Goal: Information Seeking & Learning: Understand process/instructions

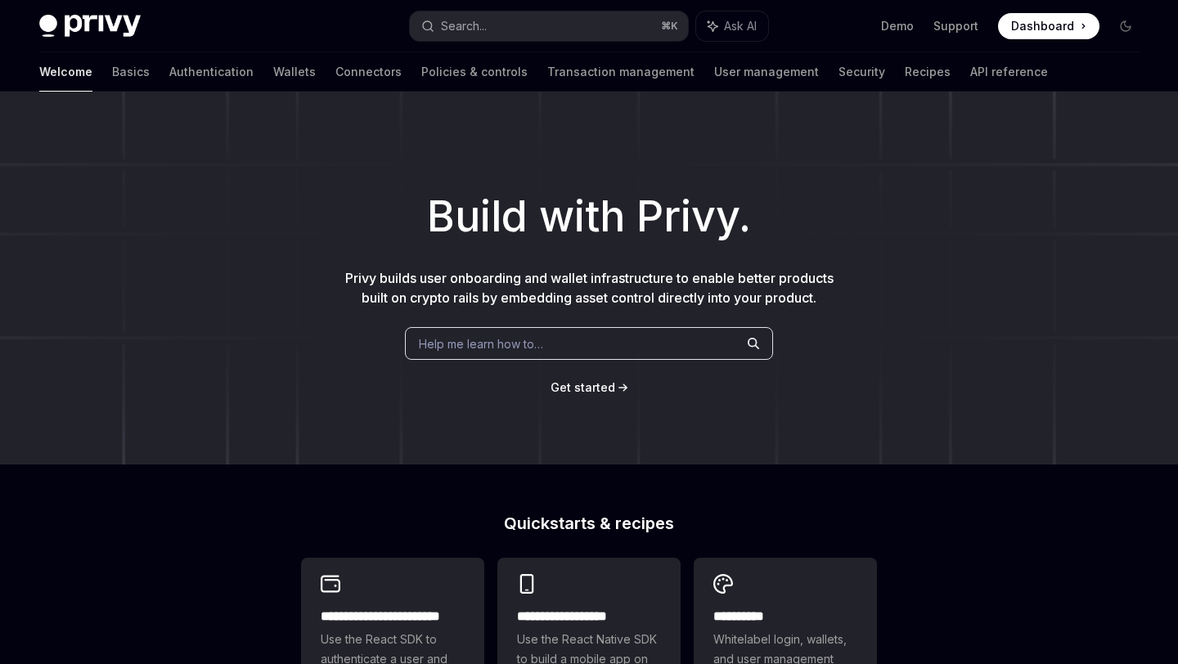
click at [610, 382] on span "Get started" at bounding box center [583, 387] width 65 height 14
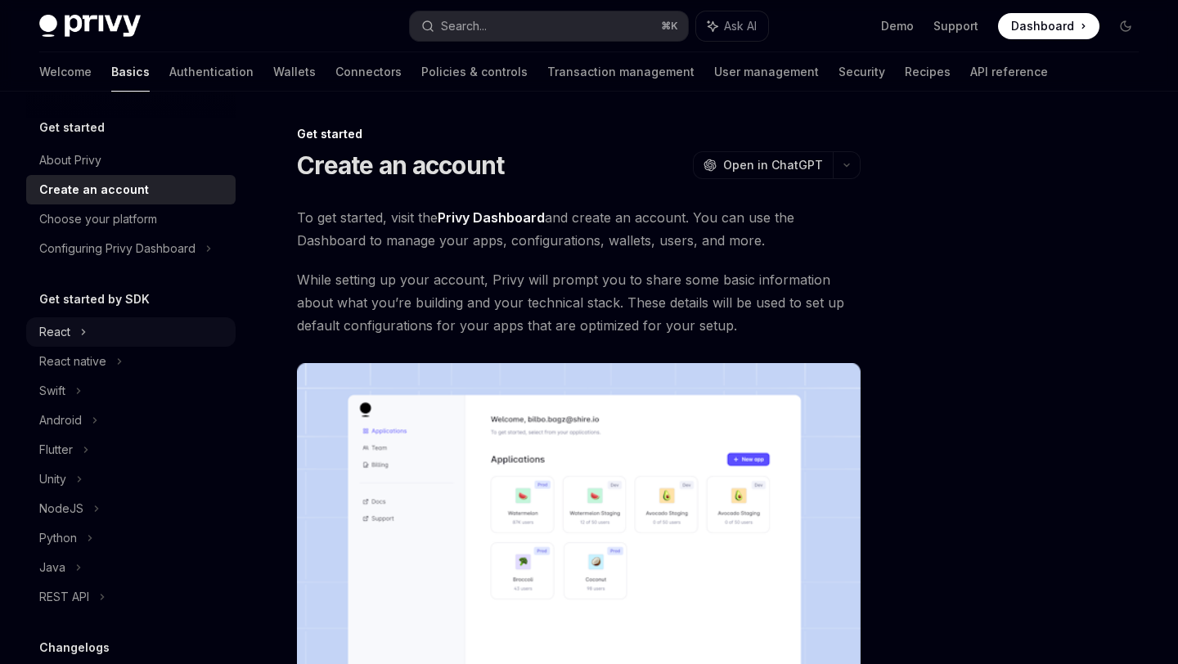
click at [150, 336] on div "React" at bounding box center [130, 331] width 209 height 29
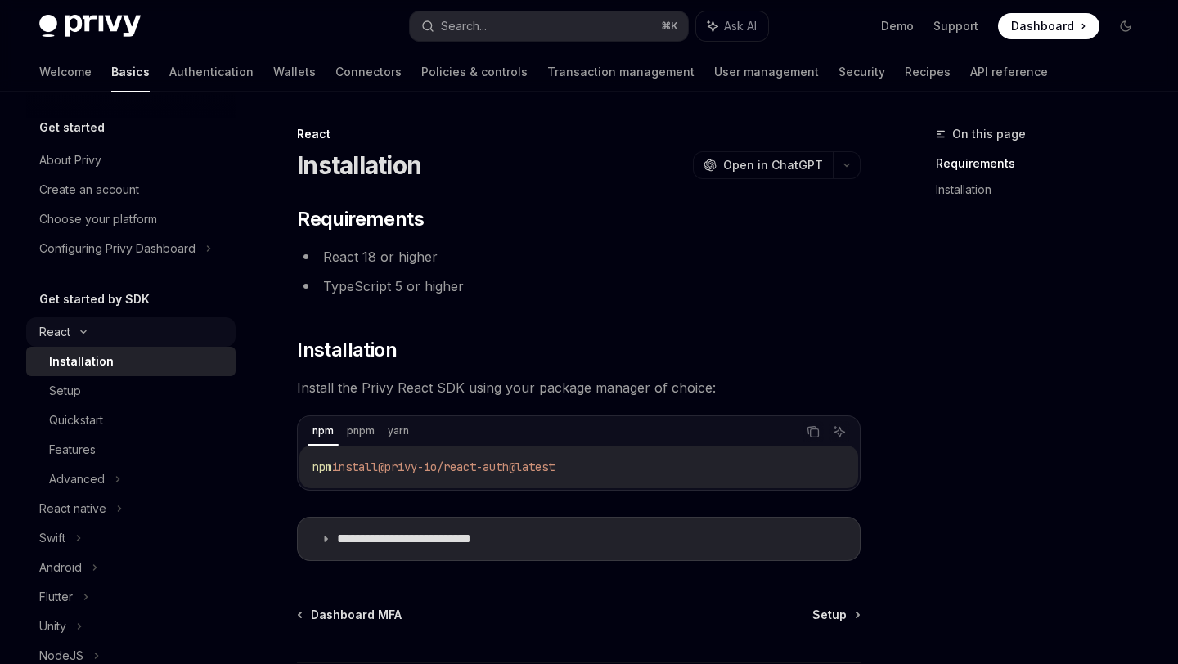
click at [150, 336] on div "React" at bounding box center [130, 331] width 209 height 29
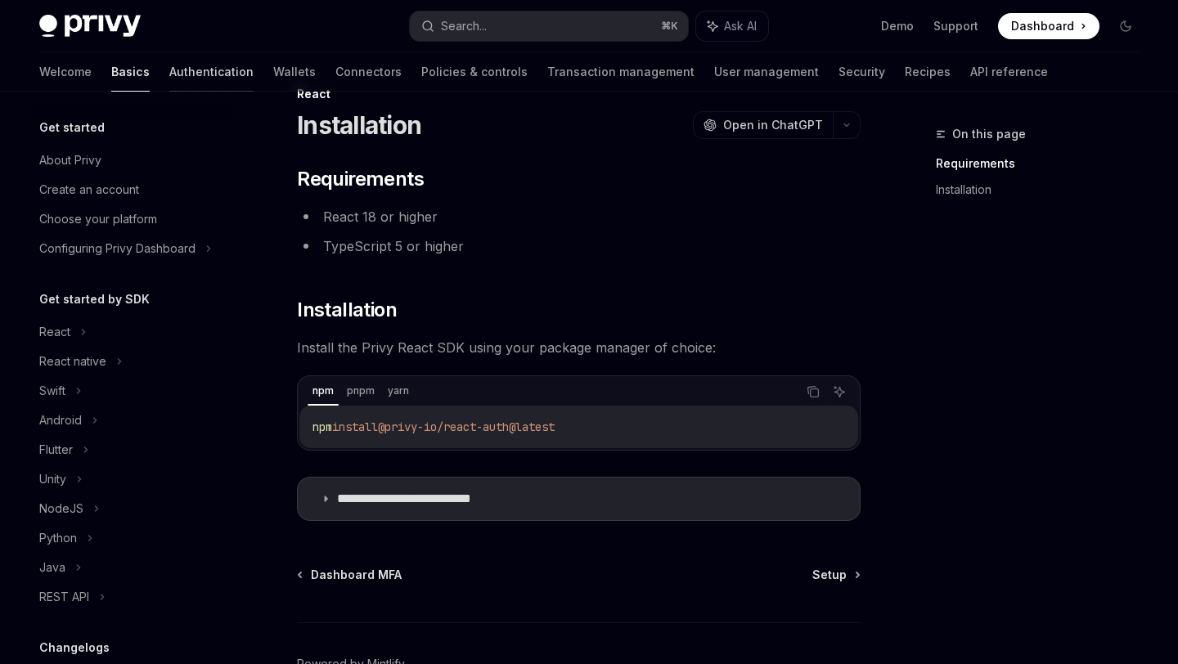
click at [169, 83] on link "Authentication" at bounding box center [211, 71] width 84 height 39
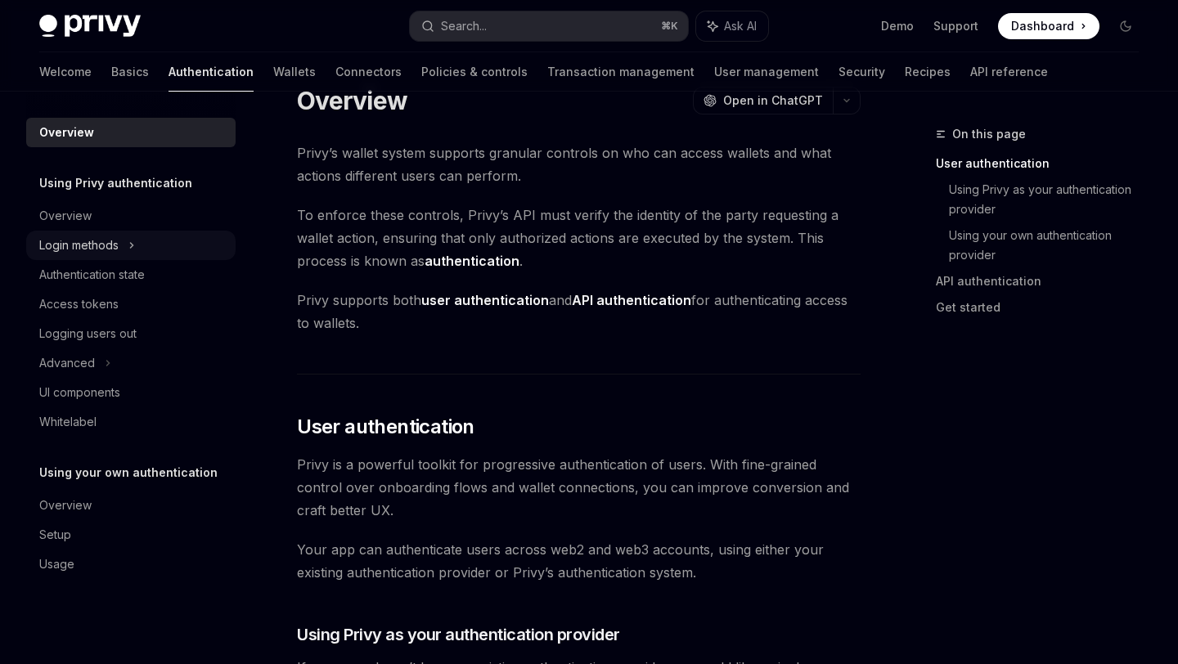
click at [168, 252] on div "Login methods" at bounding box center [130, 245] width 209 height 29
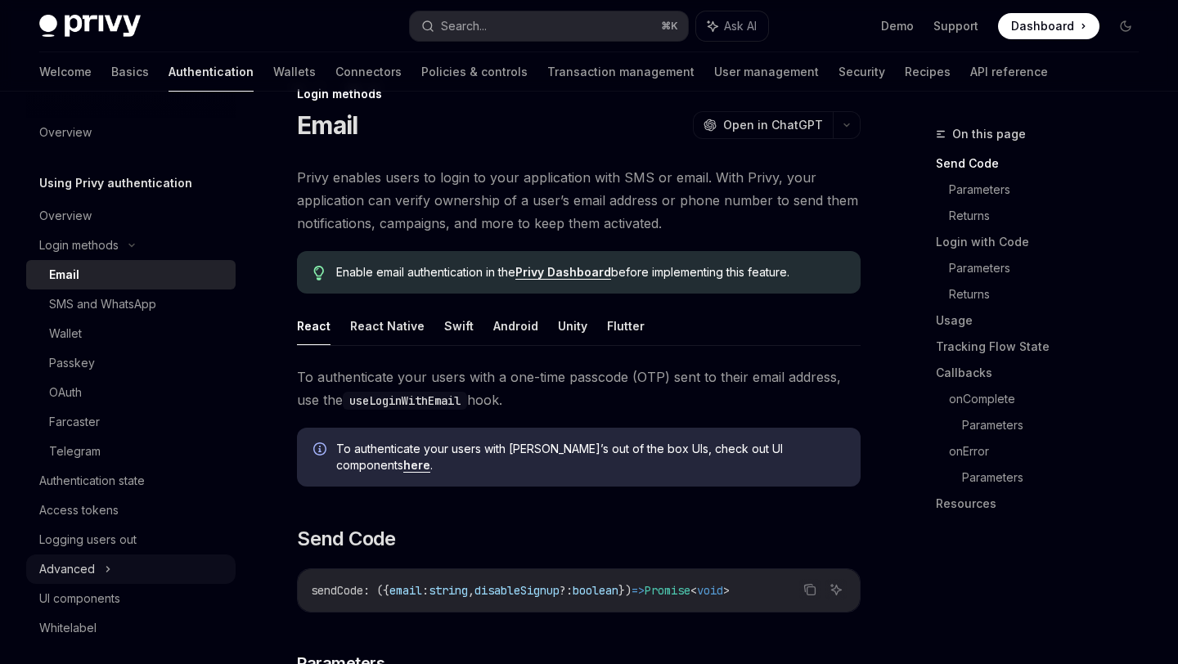
click at [134, 576] on div "Advanced" at bounding box center [130, 569] width 209 height 29
click at [273, 84] on link "Wallets" at bounding box center [294, 71] width 43 height 39
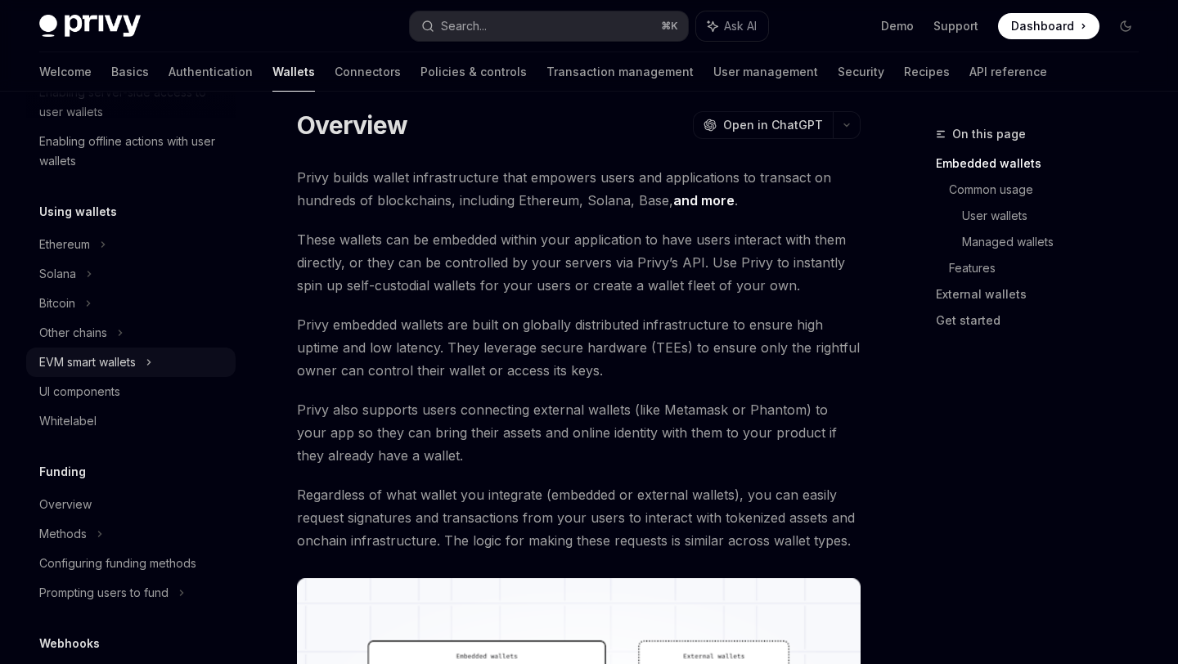
scroll to position [350, 0]
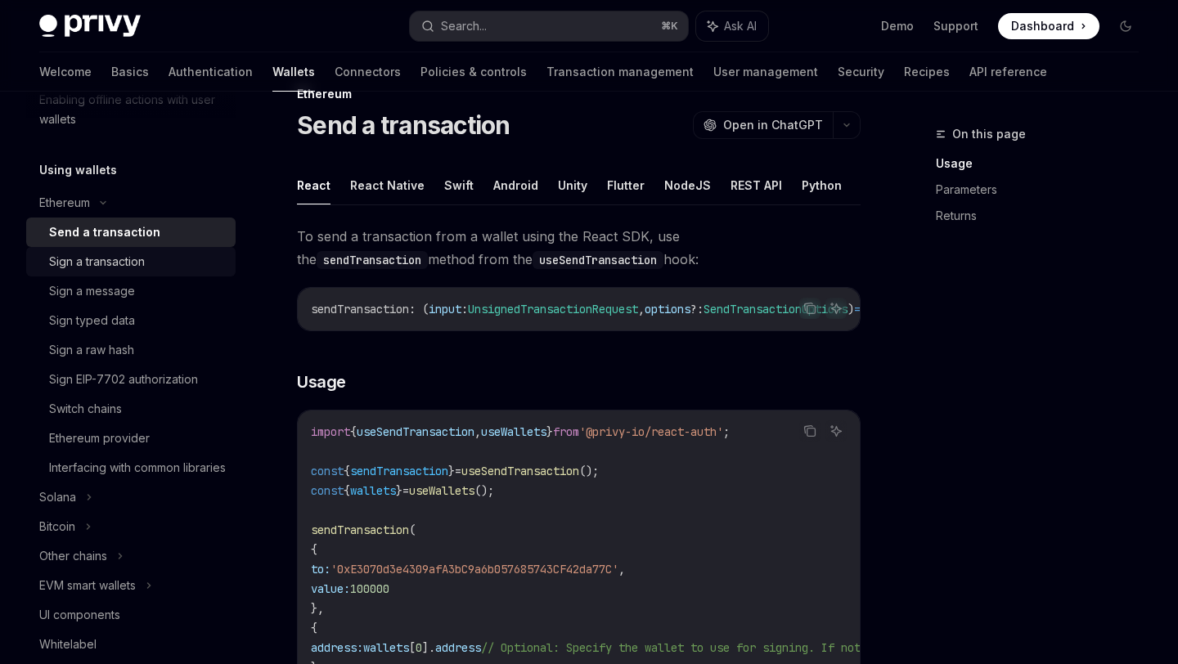
click at [154, 259] on div "Sign a transaction" at bounding box center [137, 262] width 177 height 20
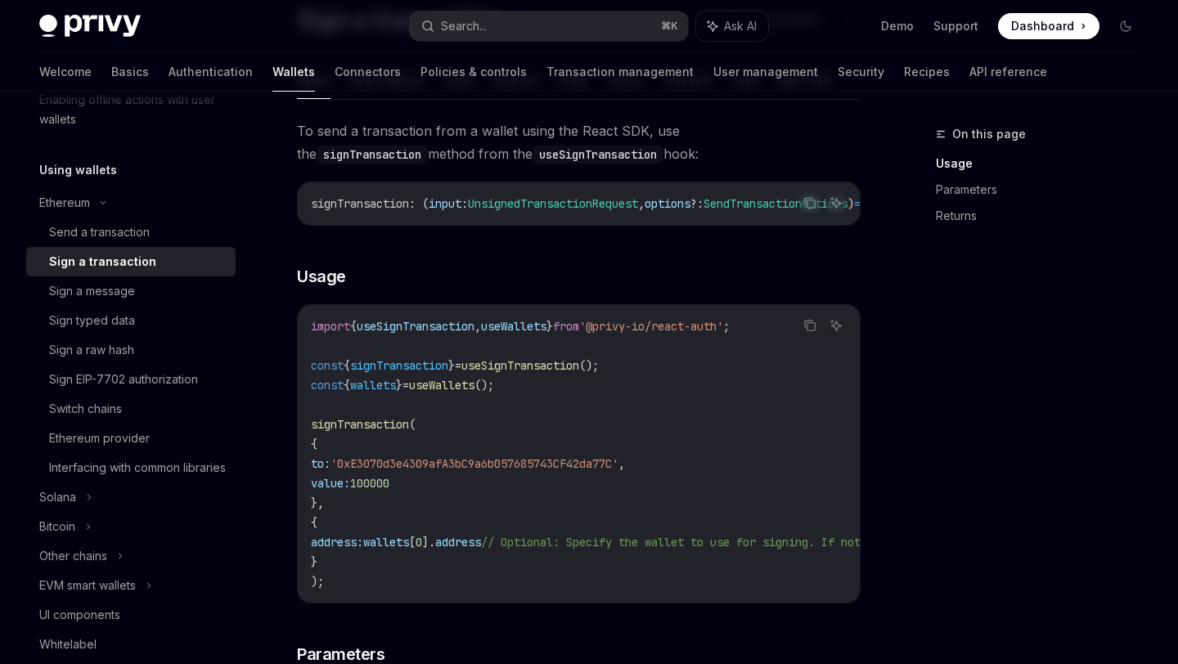
scroll to position [215, 0]
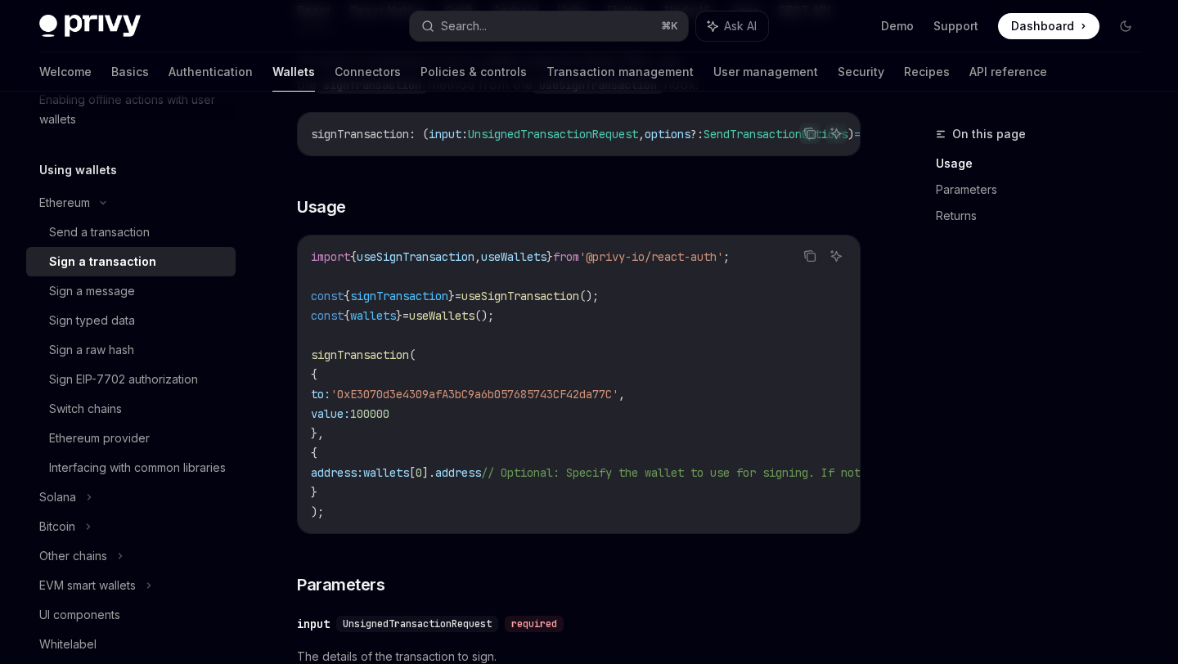
drag, startPoint x: 340, startPoint y: 370, endPoint x: 454, endPoint y: 415, distance: 123.1
click at [454, 416] on div "import { useSignTransaction , useWallets } from '@privy-io/react-auth' ; const …" at bounding box center [579, 385] width 562 height 298
click at [454, 415] on code "import { useSignTransaction , useWallets } from '@privy-io/react-auth' ; const …" at bounding box center [739, 384] width 857 height 275
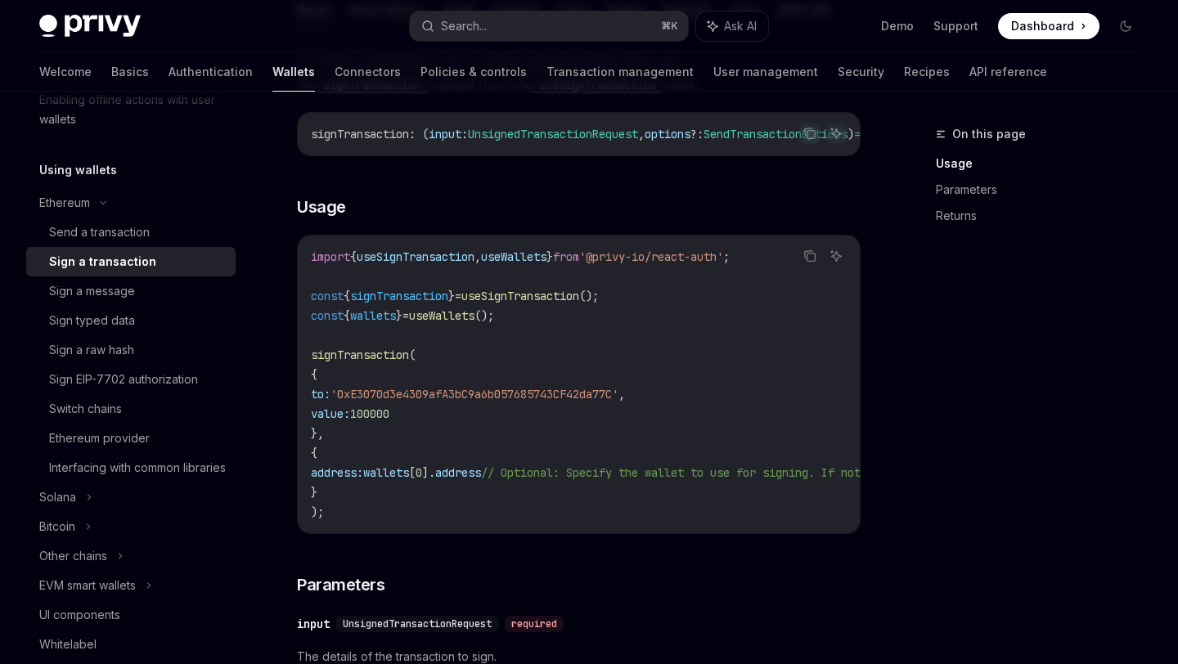
click at [457, 401] on span "'0xE3070d3e4309afA3bC9a6b057685743CF42da77C'" at bounding box center [475, 394] width 288 height 15
click at [389, 415] on span "100000" at bounding box center [369, 414] width 39 height 15
drag, startPoint x: 329, startPoint y: 440, endPoint x: 302, endPoint y: 538, distance: 101.8
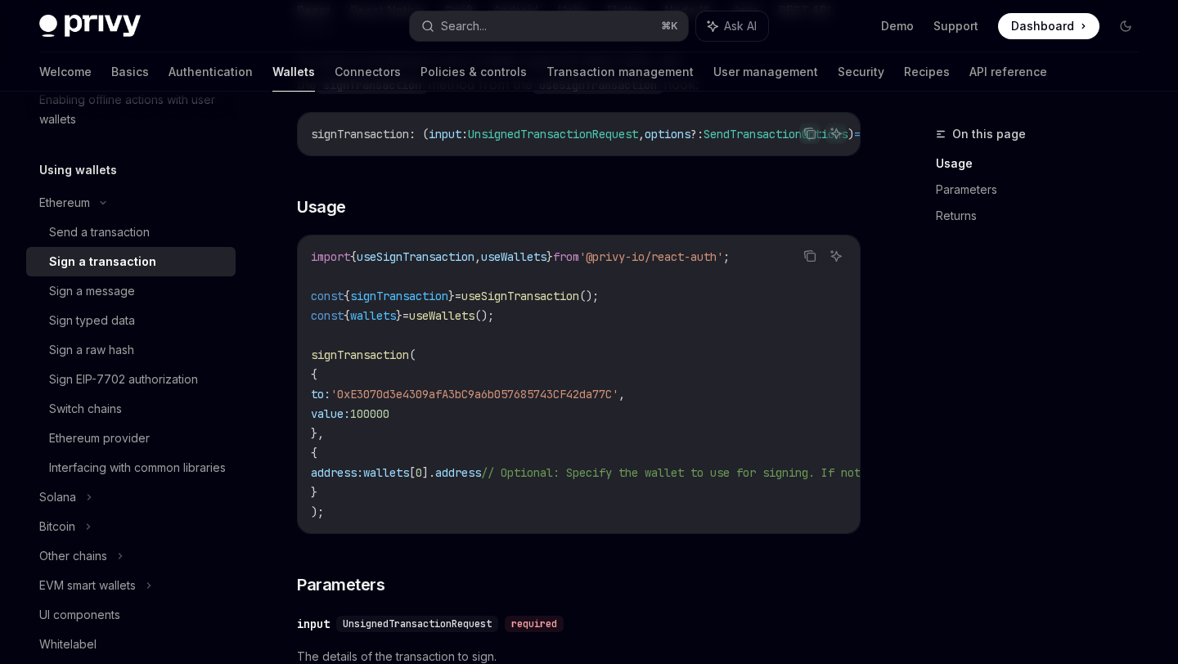
click at [302, 533] on div "import { useSignTransaction , useWallets } from '@privy-io/react-auth' ; const …" at bounding box center [579, 385] width 562 height 298
click at [324, 520] on span ");" at bounding box center [317, 512] width 13 height 15
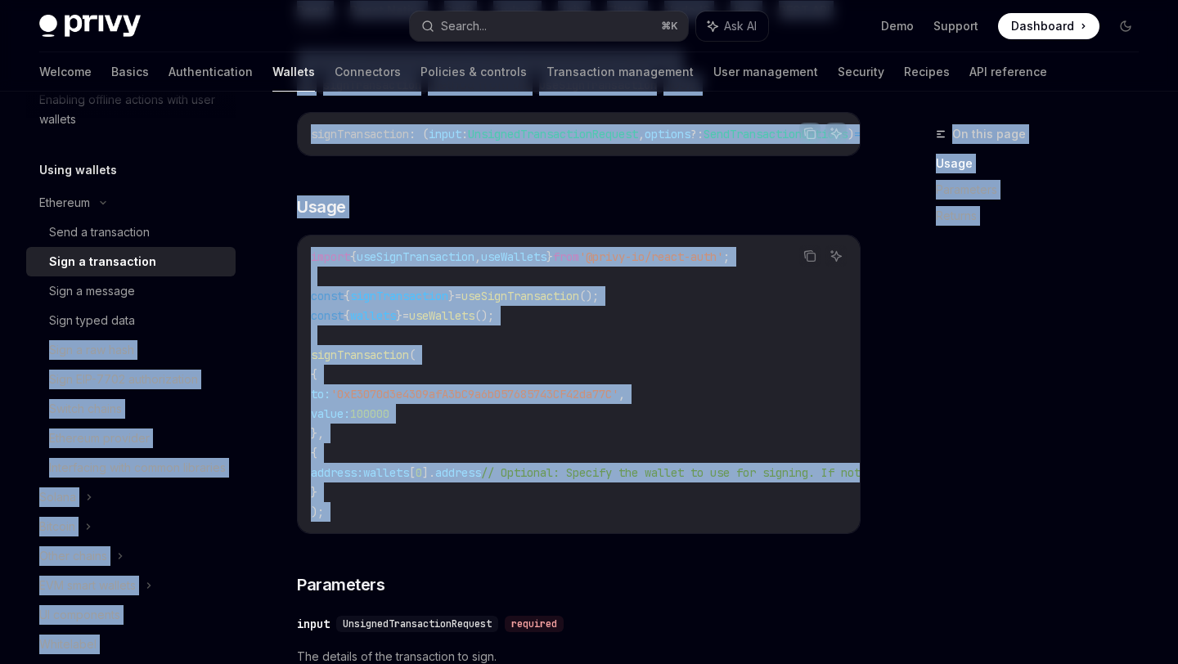
drag, startPoint x: 324, startPoint y: 520, endPoint x: 250, endPoint y: 322, distance: 210.5
click at [250, 322] on div "Overview Chain support Embedded wallets Create a wallet Get a wallet Update a w…" at bounding box center [589, 662] width 1178 height 1572
click at [335, 353] on code "import { useSignTransaction , useWallets } from '@privy-io/react-auth' ; const …" at bounding box center [739, 384] width 857 height 275
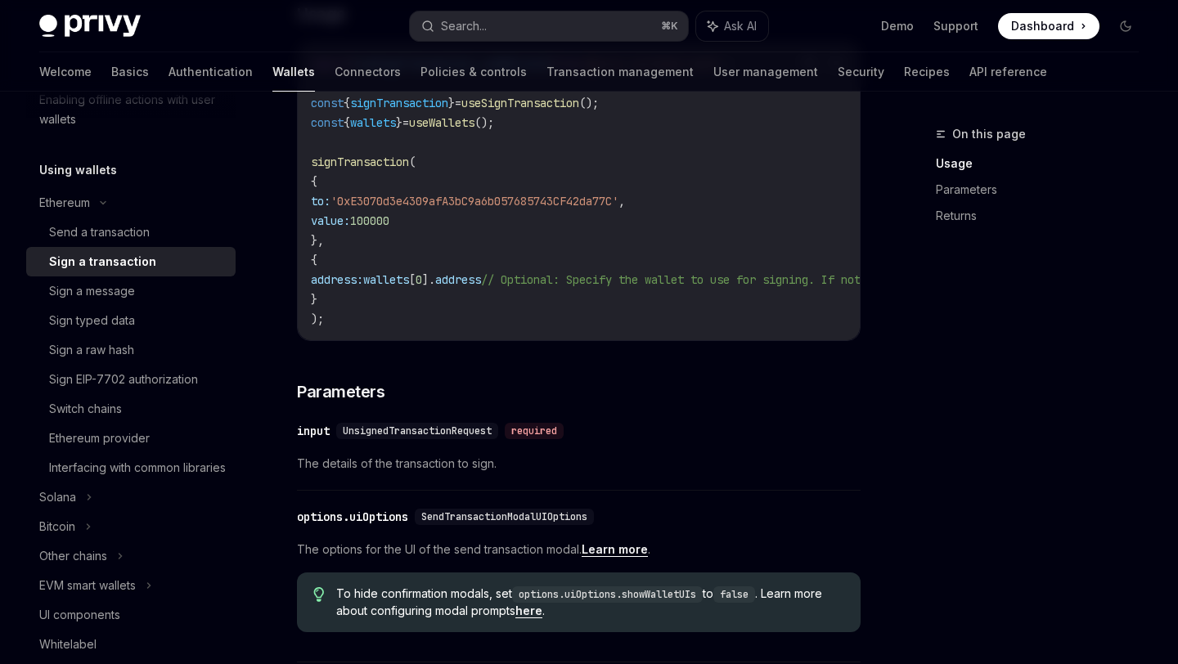
scroll to position [675, 0]
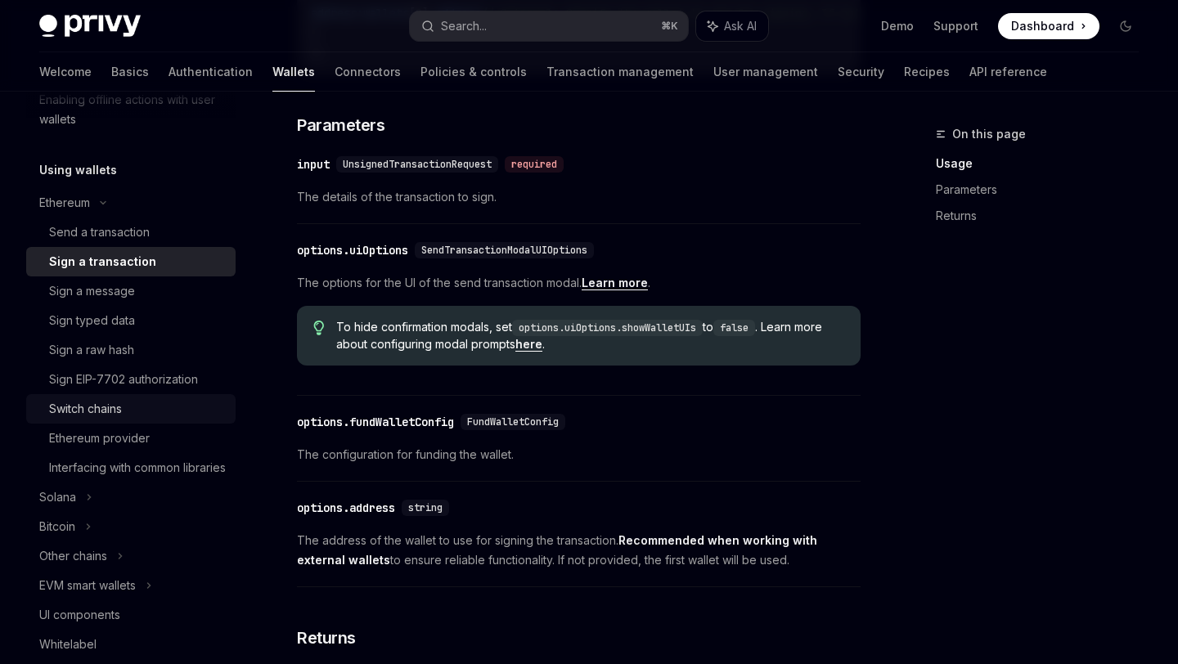
click at [179, 410] on div "Switch chains" at bounding box center [137, 409] width 177 height 20
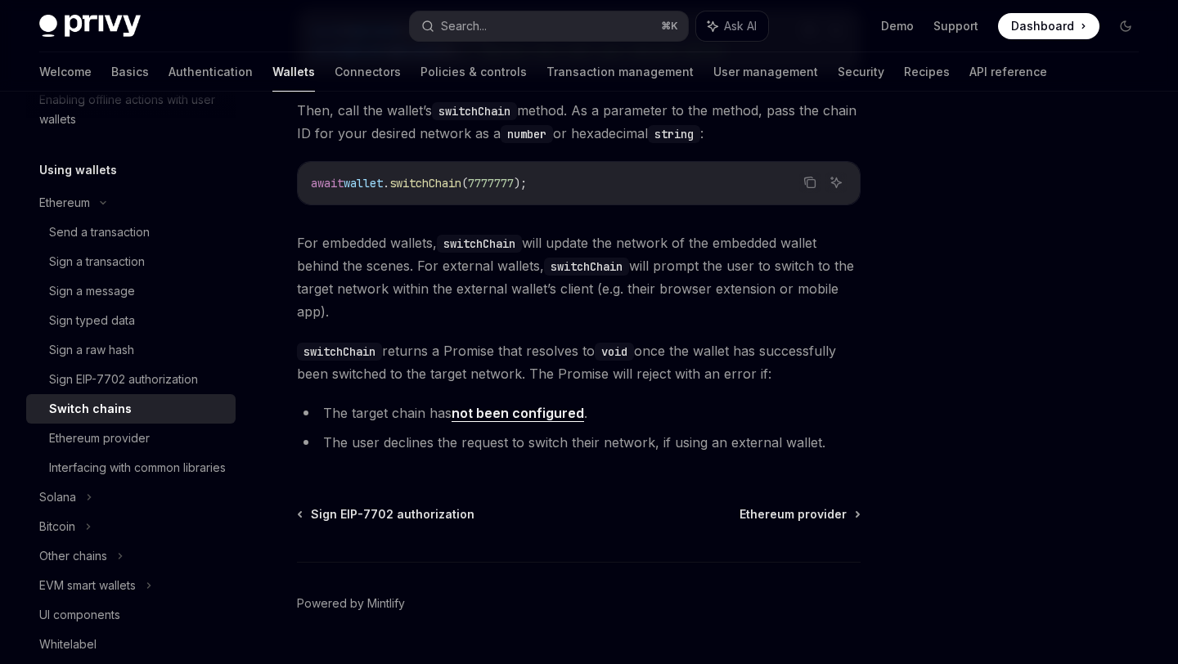
scroll to position [358, 0]
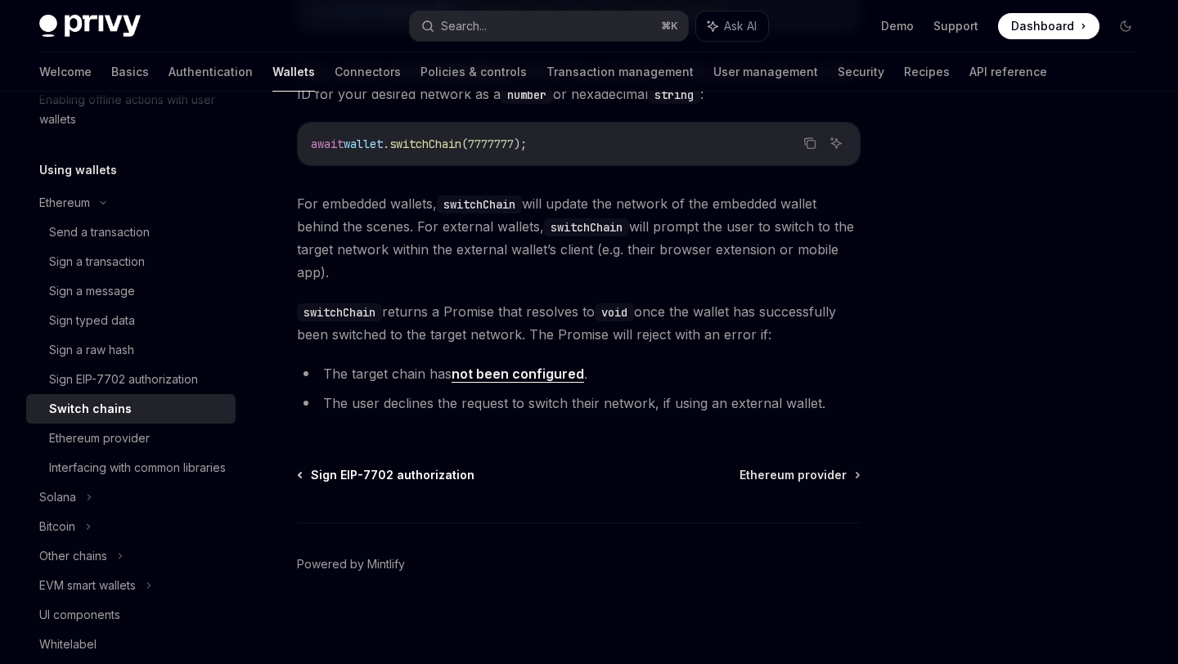
click at [316, 476] on span "Sign EIP-7702 authorization" at bounding box center [393, 475] width 164 height 16
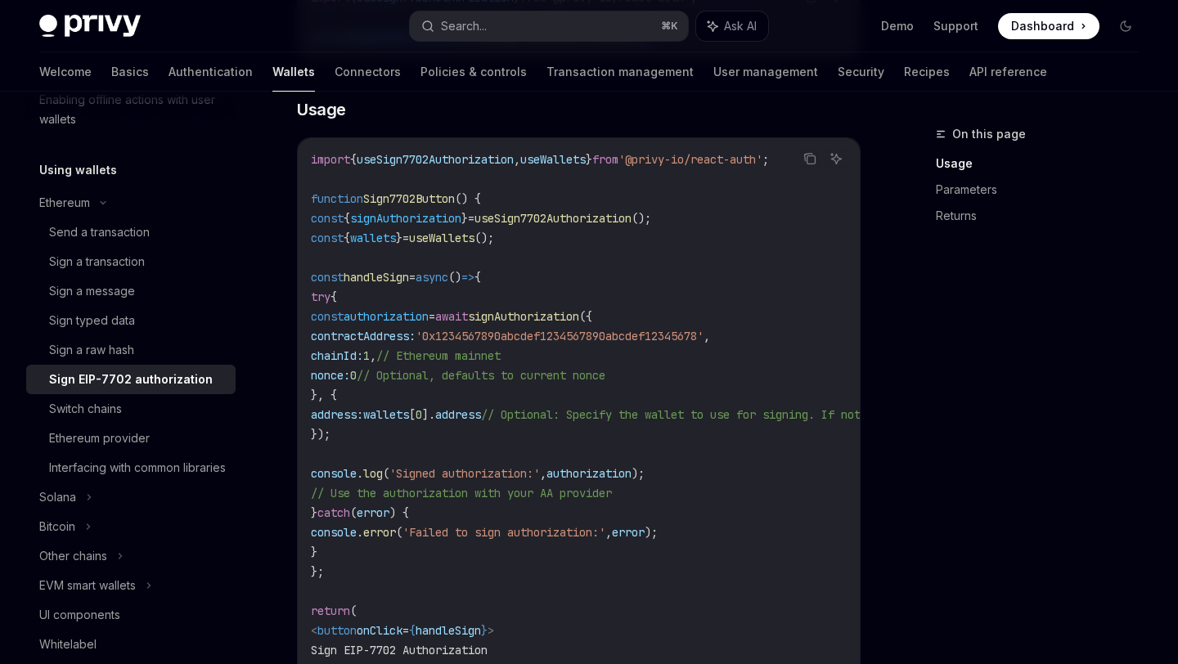
scroll to position [583, 0]
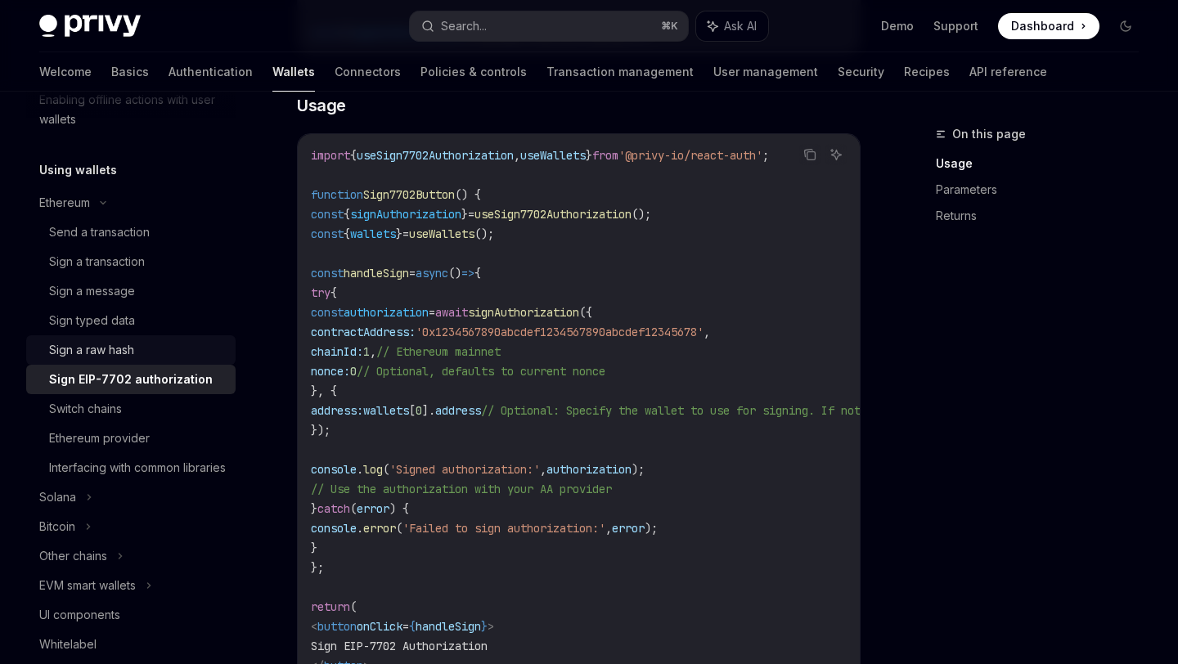
click at [182, 351] on div "Sign a raw hash" at bounding box center [137, 350] width 177 height 20
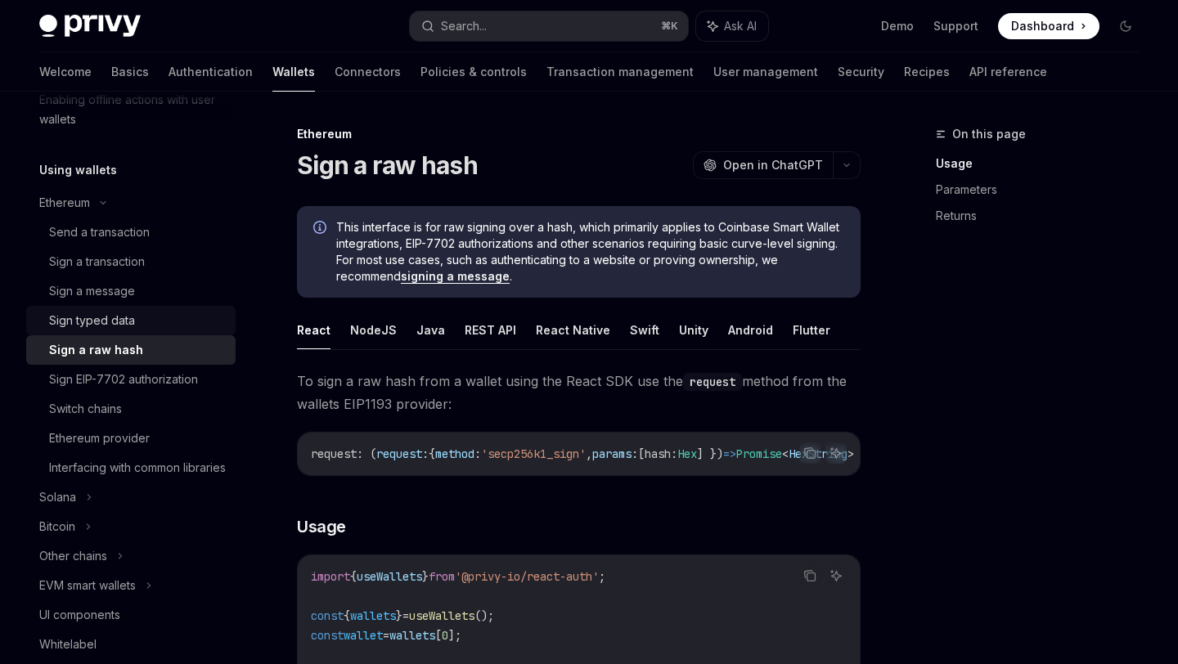
click at [163, 323] on div "Sign typed data" at bounding box center [137, 321] width 177 height 20
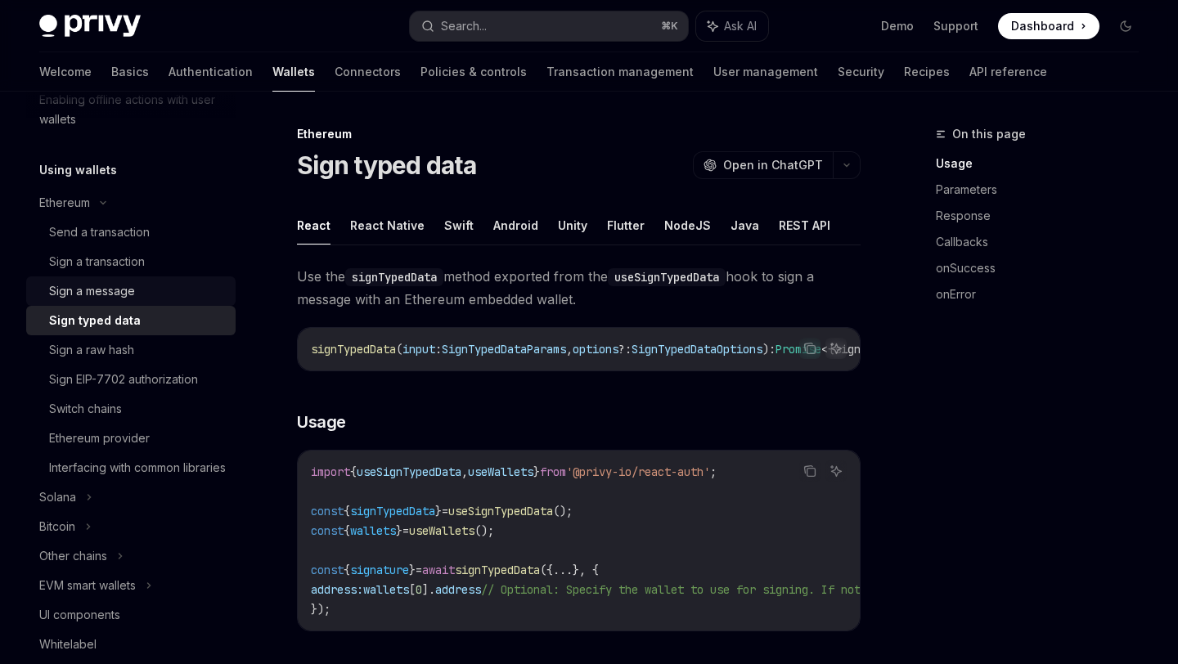
click at [165, 298] on div "Sign a message" at bounding box center [137, 291] width 177 height 20
type textarea "*"
